Goal: Information Seeking & Learning: Learn about a topic

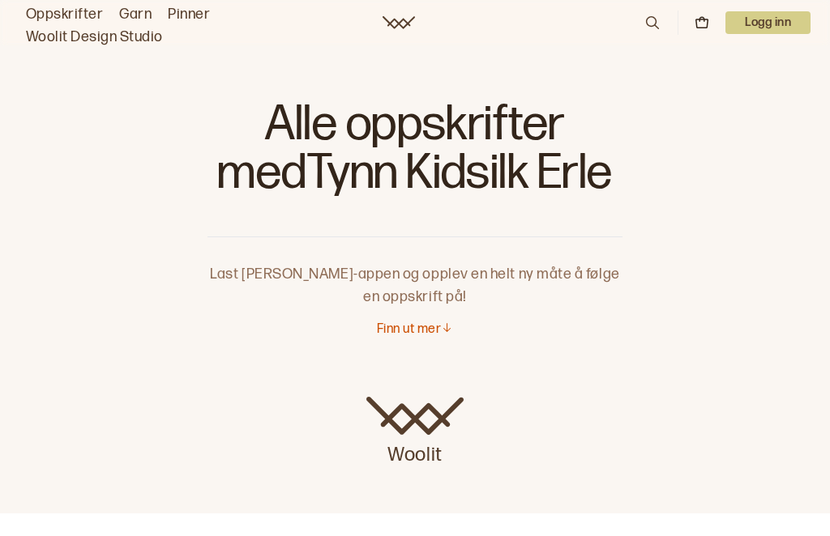
click at [60, 18] on link "Oppskrifter" at bounding box center [64, 14] width 77 height 23
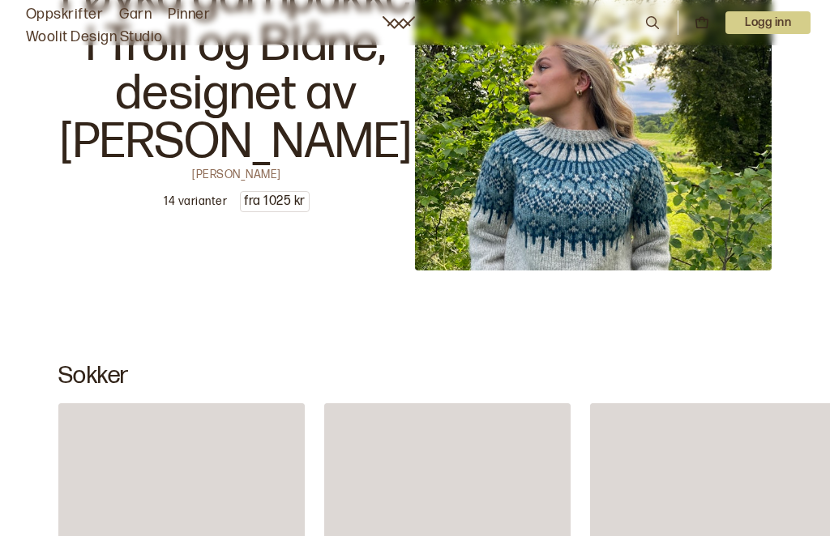
scroll to position [9462, 0]
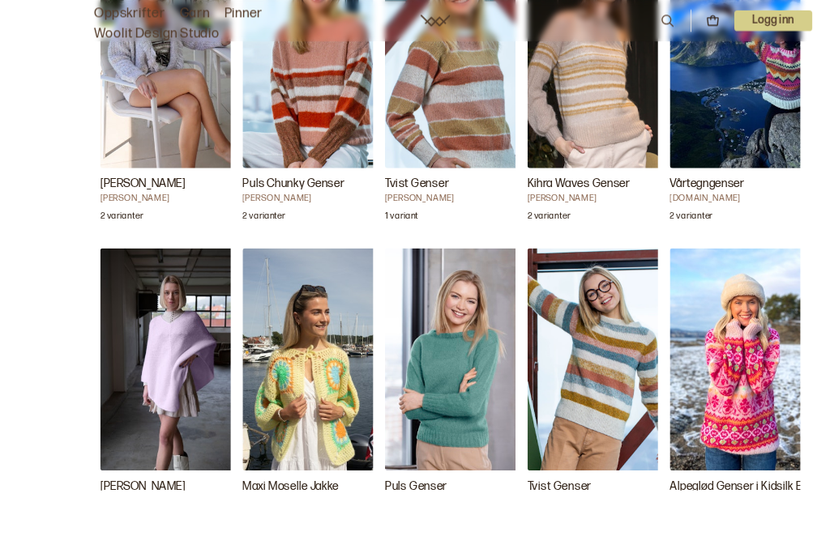
scroll to position [1854, 0]
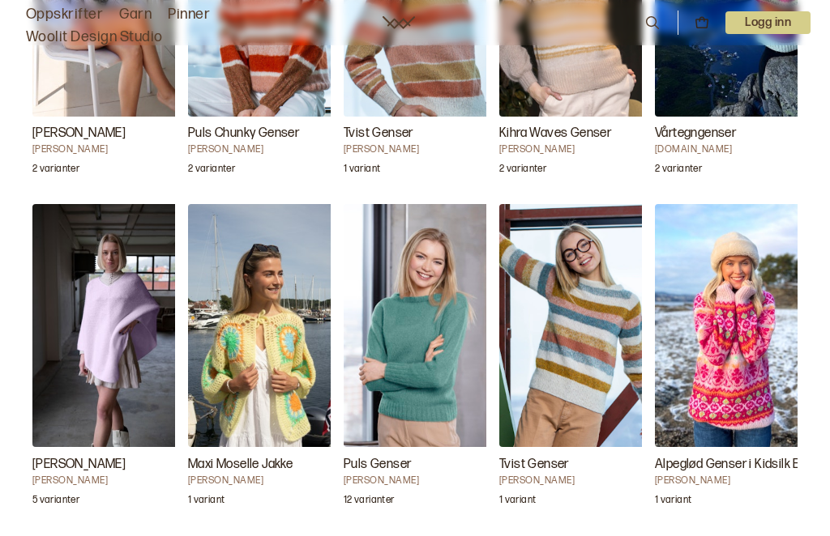
click at [414, 461] on h3 "Puls Genser" at bounding box center [425, 464] width 162 height 19
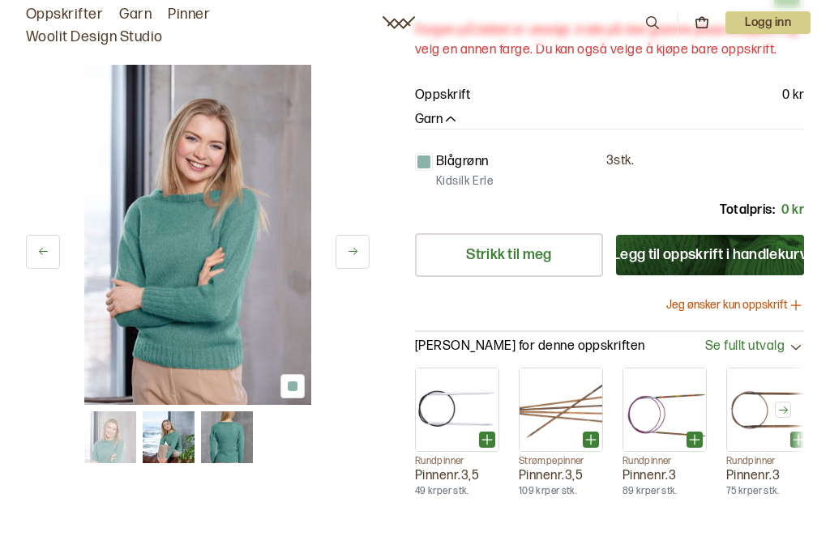
scroll to position [279, 0]
